Goal: Transaction & Acquisition: Purchase product/service

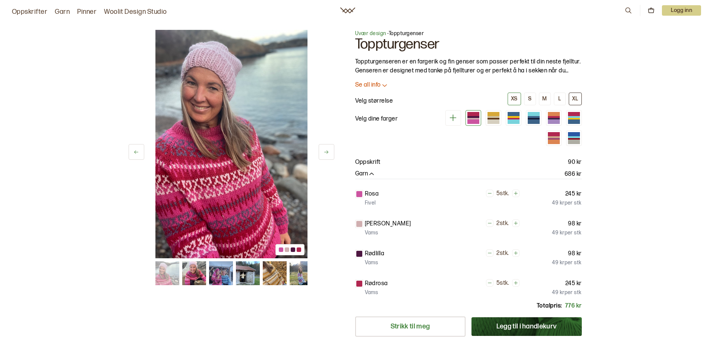
click at [577, 97] on div "XL" at bounding box center [575, 98] width 6 height 7
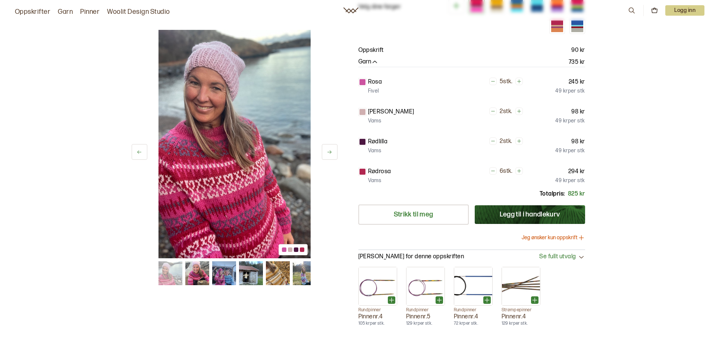
scroll to position [37, 0]
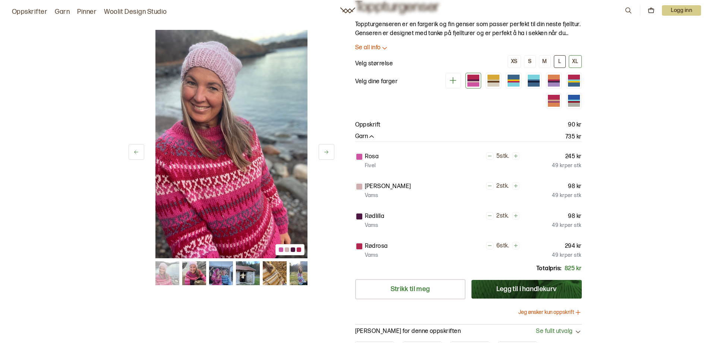
click at [560, 62] on div "L" at bounding box center [559, 61] width 3 height 7
click at [574, 63] on div "XL" at bounding box center [575, 61] width 6 height 7
click at [524, 290] on button "Legg til i handlekurv" at bounding box center [527, 289] width 110 height 19
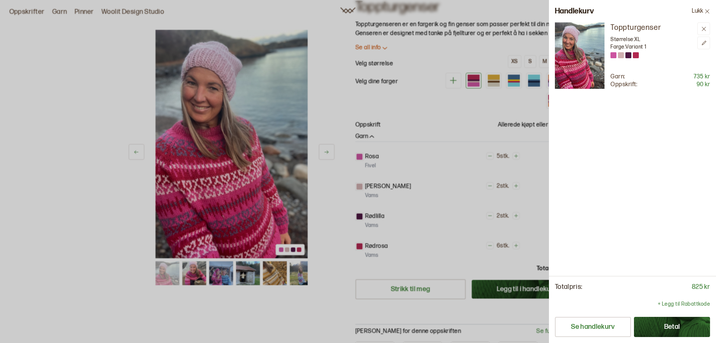
click at [680, 328] on button "Betal" at bounding box center [672, 326] width 76 height 20
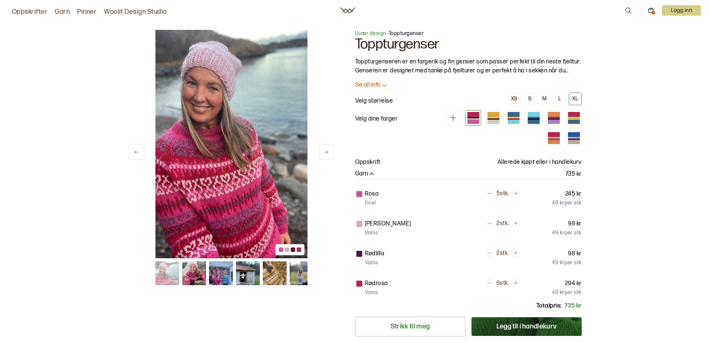
click at [35, 13] on link "Oppskrifter" at bounding box center [29, 12] width 35 height 10
click at [328, 151] on icon at bounding box center [327, 152] width 6 height 6
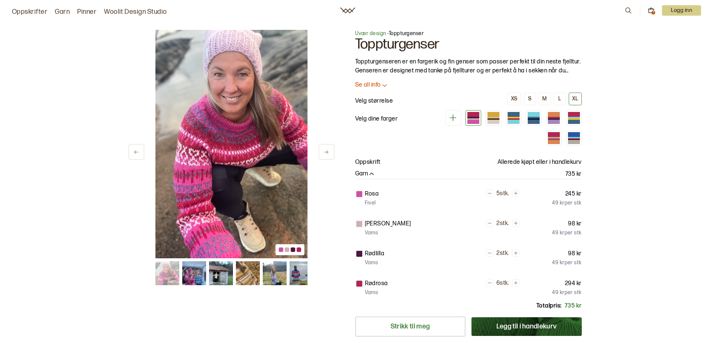
click at [328, 151] on icon at bounding box center [327, 152] width 6 height 6
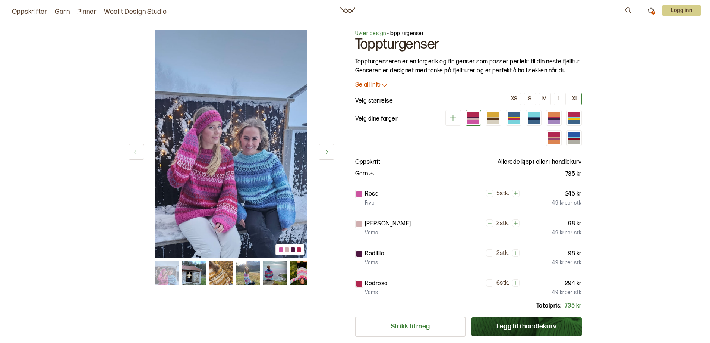
click at [328, 151] on icon at bounding box center [327, 152] width 6 height 6
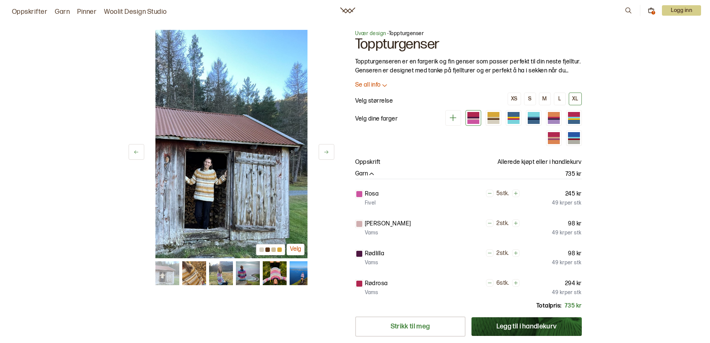
click at [372, 85] on p "Se all info" at bounding box center [368, 85] width 26 height 8
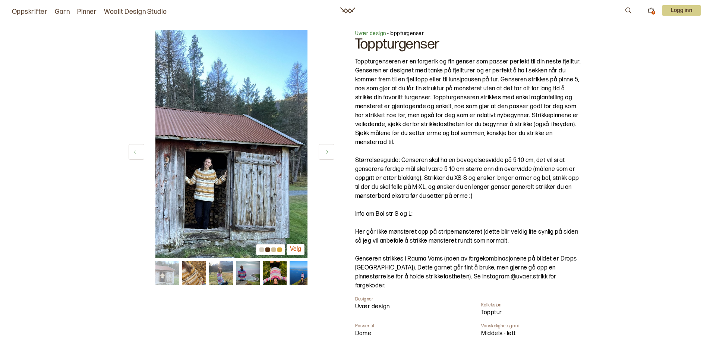
click at [627, 11] on icon at bounding box center [628, 10] width 8 height 8
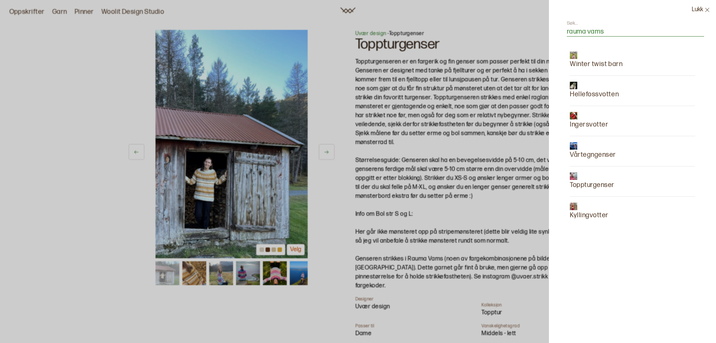
type input "rauma vams"
click at [692, 9] on button "Lukk" at bounding box center [700, 10] width 30 height 20
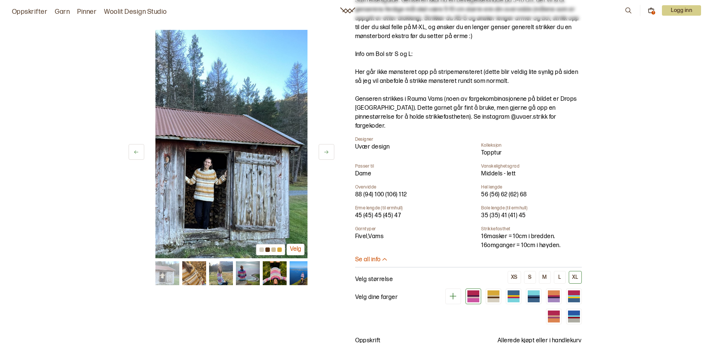
scroll to position [224, 0]
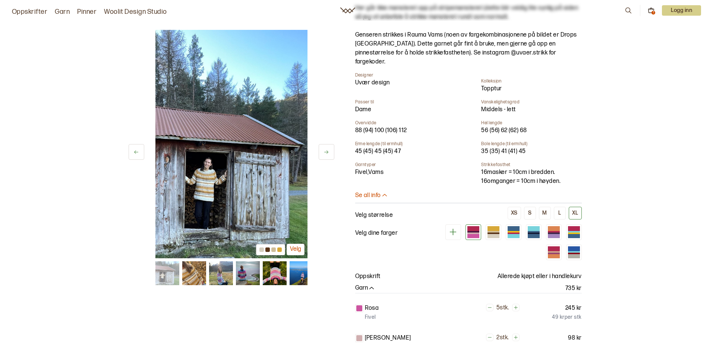
click at [63, 12] on link "Garn" at bounding box center [62, 12] width 15 height 10
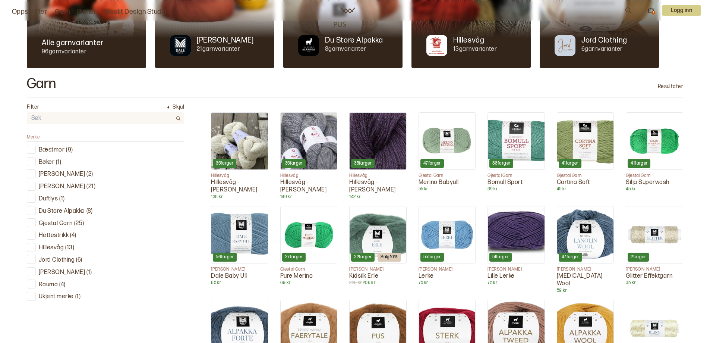
scroll to position [224, 0]
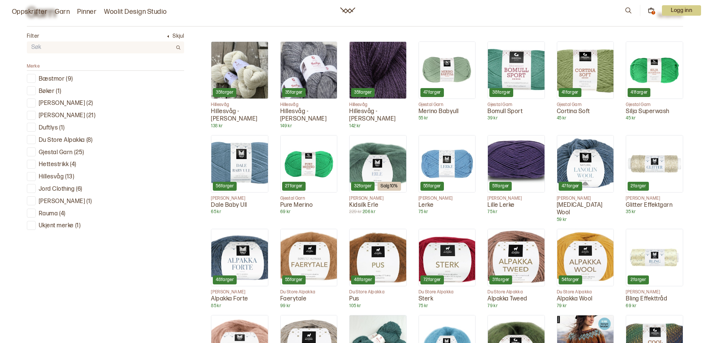
click at [33, 213] on div at bounding box center [31, 212] width 7 height 7
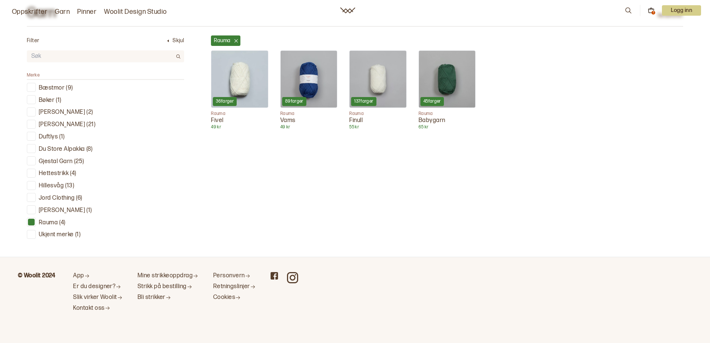
click at [315, 81] on img at bounding box center [309, 79] width 57 height 57
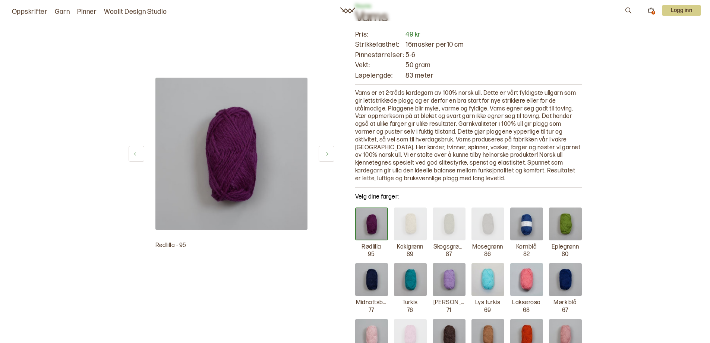
scroll to position [112, 0]
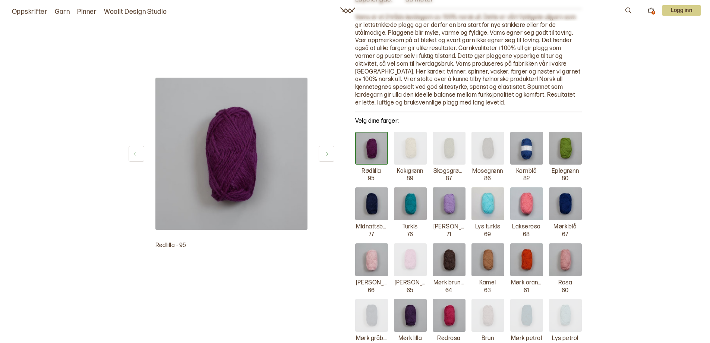
click at [558, 145] on img at bounding box center [565, 148] width 33 height 33
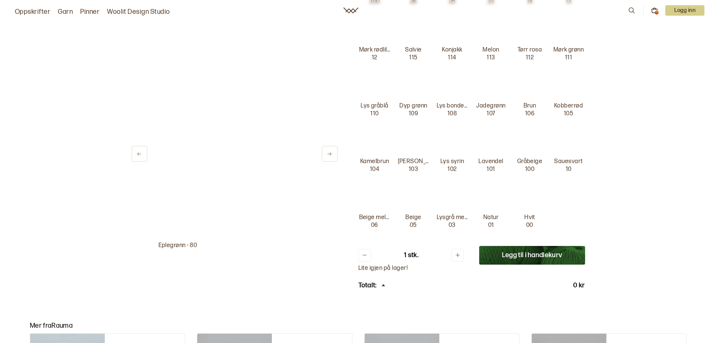
scroll to position [857, 0]
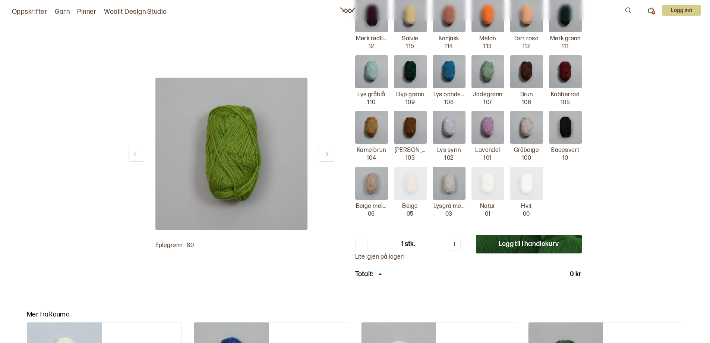
click at [554, 244] on button "Legg til i handlekurv" at bounding box center [529, 243] width 106 height 19
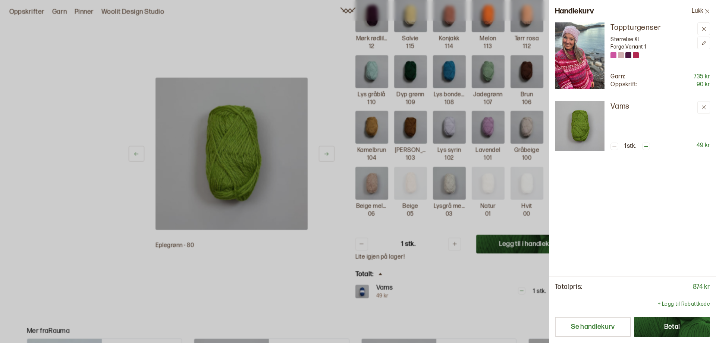
click at [683, 324] on button "Betal" at bounding box center [672, 326] width 76 height 20
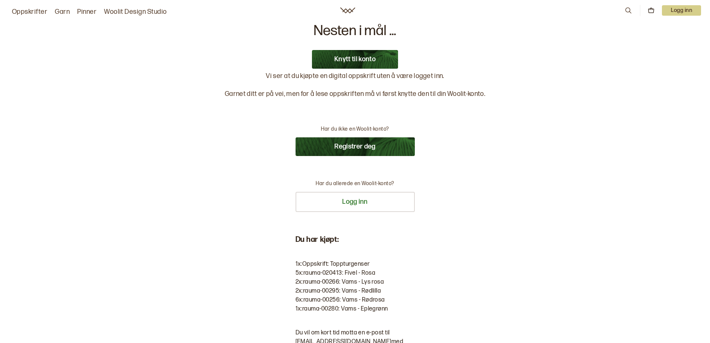
click at [353, 148] on button "Registrer deg" at bounding box center [355, 146] width 119 height 19
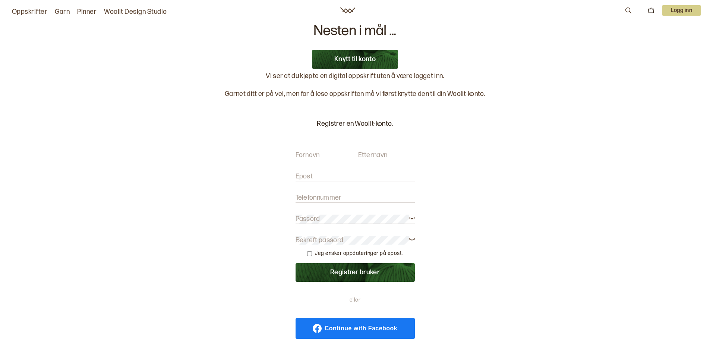
click at [344, 177] on input "Epost" at bounding box center [355, 176] width 119 height 9
type input "hannehylland@yahoo.no"
click at [357, 196] on input "Telefonnummer" at bounding box center [355, 197] width 119 height 9
type input "40068332"
click at [312, 252] on input "checkbox" at bounding box center [309, 253] width 5 height 5
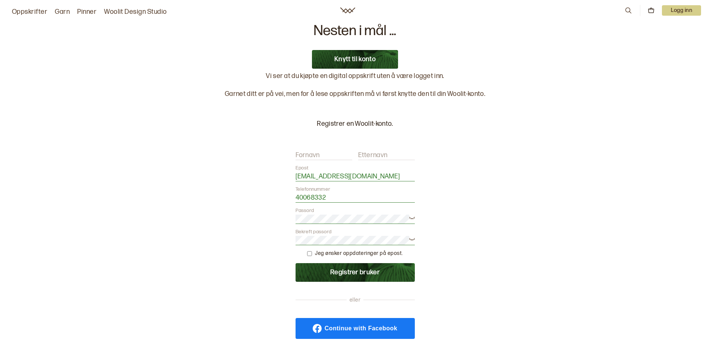
checkbox input "true"
click at [332, 270] on button "Registrer bruker" at bounding box center [355, 272] width 119 height 19
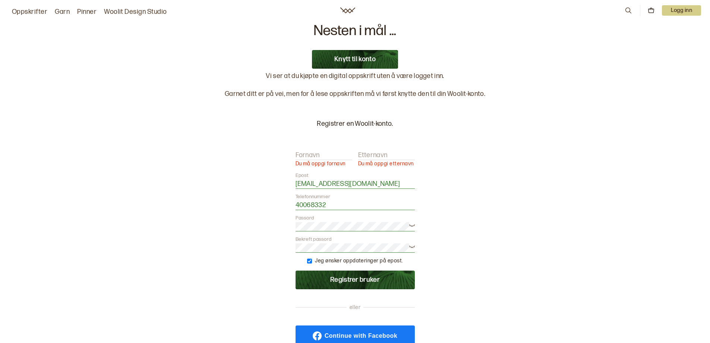
click at [334, 157] on input "Fornavn" at bounding box center [324, 155] width 57 height 9
type input "Hanne"
click at [373, 153] on label "Etternavn" at bounding box center [372, 155] width 29 height 9
click at [373, 153] on input "Etternavn" at bounding box center [386, 155] width 57 height 9
type input "Lindsten"
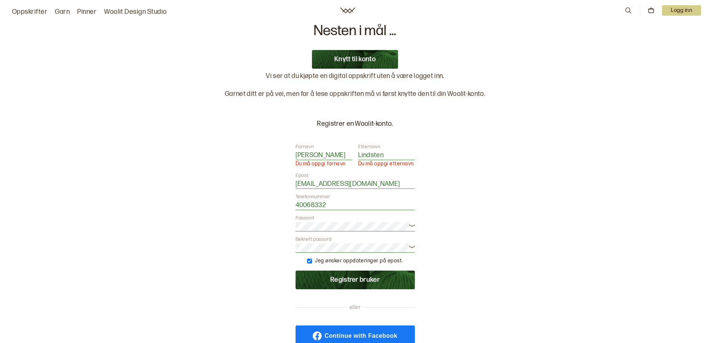
click at [352, 278] on button "Registrer bruker" at bounding box center [355, 279] width 119 height 19
click at [356, 278] on button "Registrer bruker" at bounding box center [355, 279] width 119 height 19
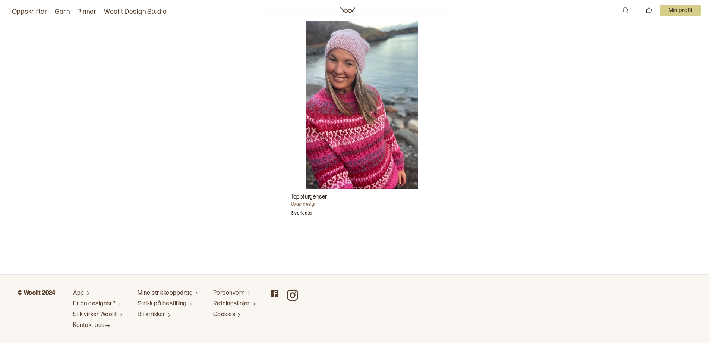
scroll to position [298, 0]
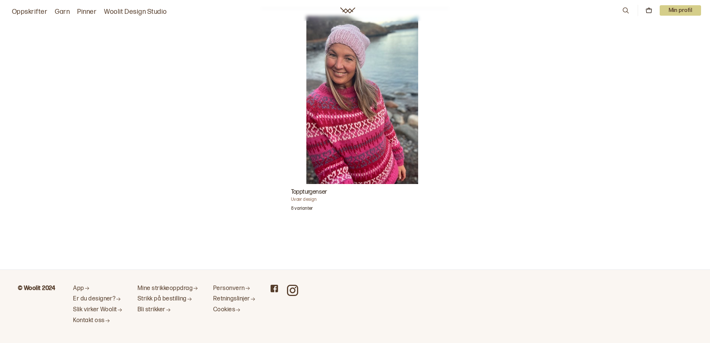
click at [353, 146] on img "Toppturgenser" at bounding box center [362, 100] width 112 height 168
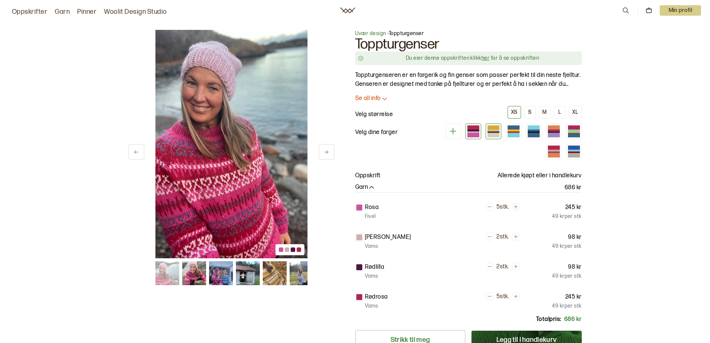
click at [494, 129] on div at bounding box center [494, 127] width 12 height 4
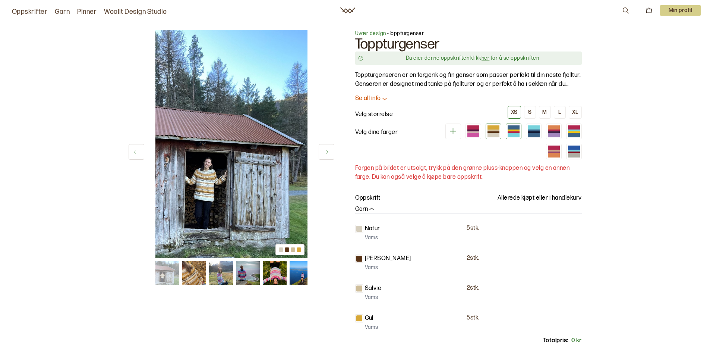
click at [510, 133] on div at bounding box center [514, 135] width 12 height 4
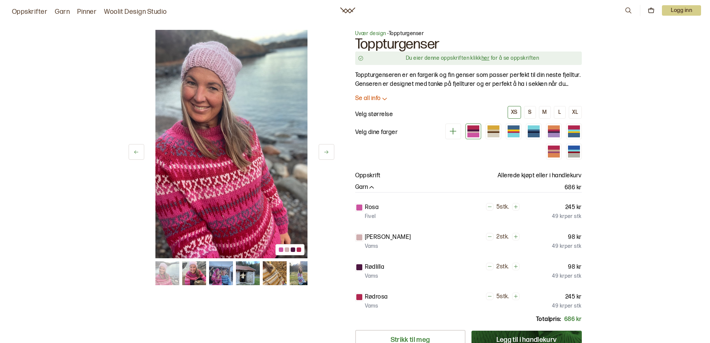
click at [685, 8] on p "Logg inn" at bounding box center [681, 10] width 39 height 10
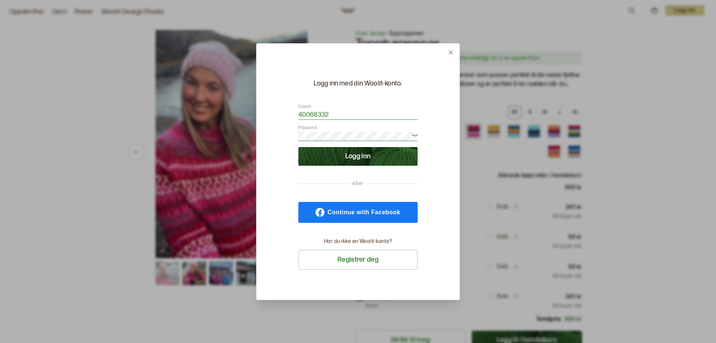
click at [371, 157] on button "Logg inn" at bounding box center [357, 156] width 119 height 19
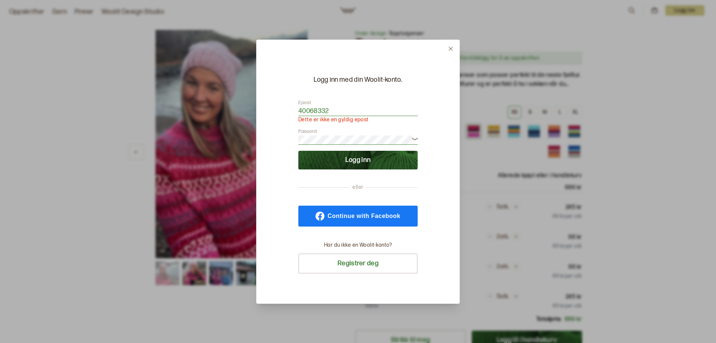
click at [335, 109] on input "40068332" at bounding box center [357, 111] width 119 height 9
type input "4"
type input "hannehylland@yahoo.no"
click at [416, 138] on icon at bounding box center [415, 138] width 6 height 6
click at [357, 160] on button "Logg inn" at bounding box center [357, 160] width 119 height 19
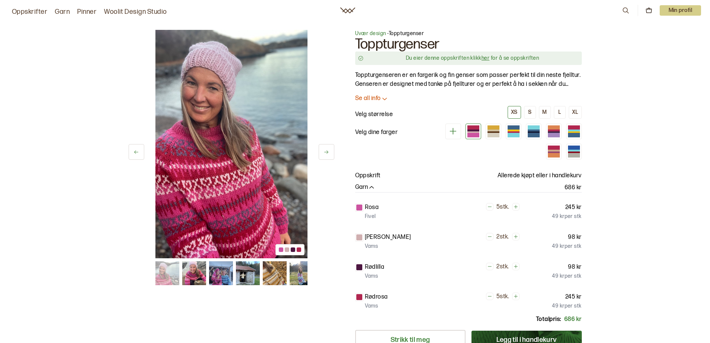
click at [681, 9] on p "Min profil" at bounding box center [681, 10] width 42 height 10
click at [661, 29] on span "Profil" at bounding box center [655, 29] width 14 height 7
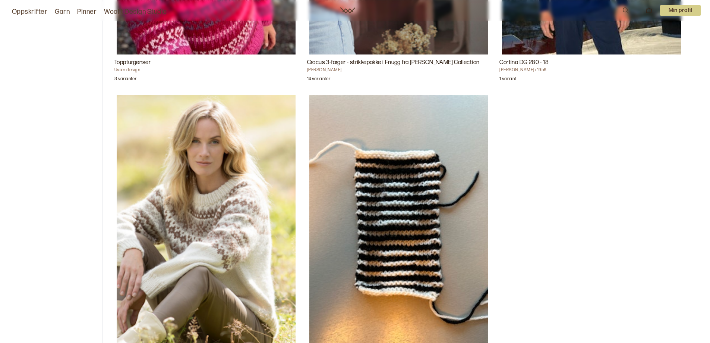
scroll to position [261, 0]
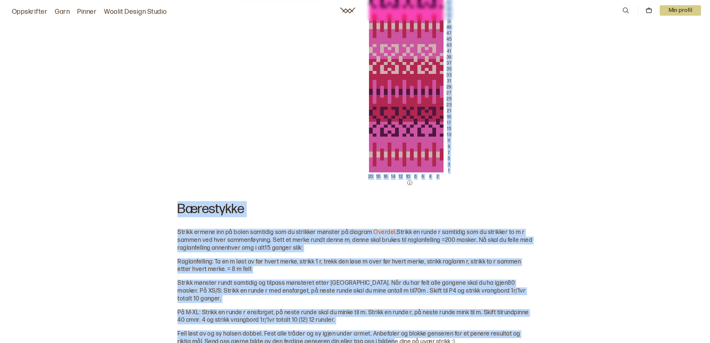
scroll to position [1167, 0]
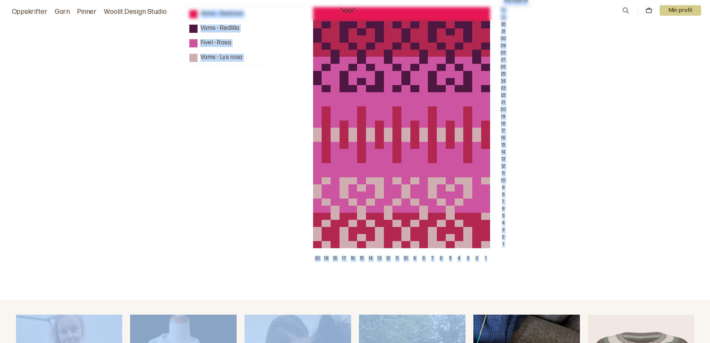
scroll to position [1518, 0]
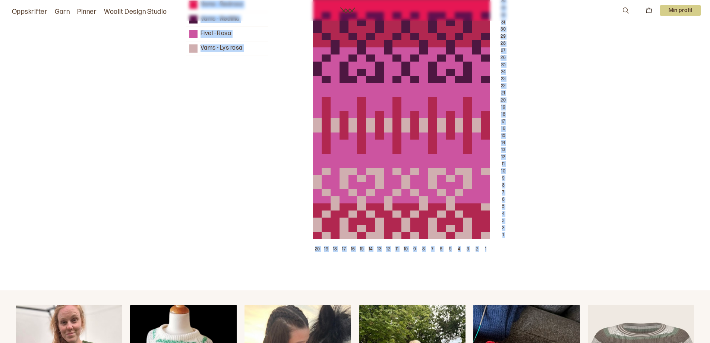
click at [594, 94] on div "Vams - Rødrosa Vams - Rødlilla Fivel - Rosa Vams - Lys rosa 34 33 32 31 30 29 2…" at bounding box center [352, 126] width 692 height 257
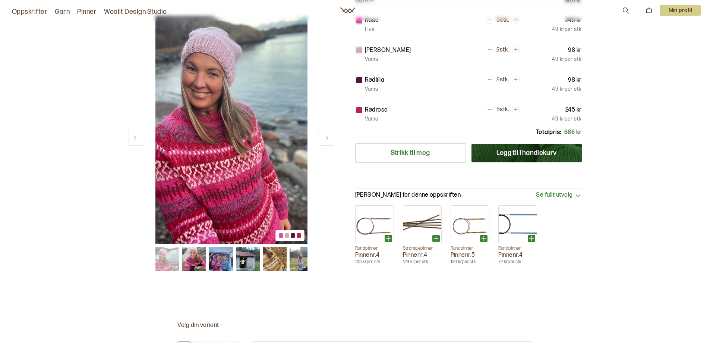
scroll to position [186, 0]
click at [400, 150] on link "Strikk til meg" at bounding box center [410, 153] width 110 height 20
